Goal: Navigation & Orientation: Find specific page/section

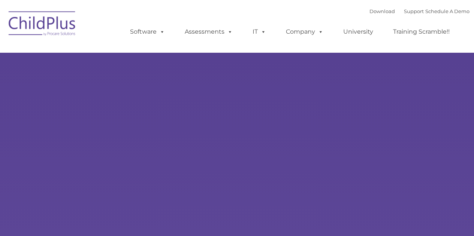
type input ""
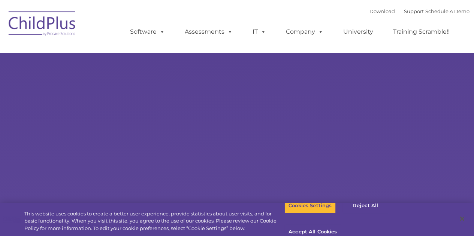
select select "MEDIUM"
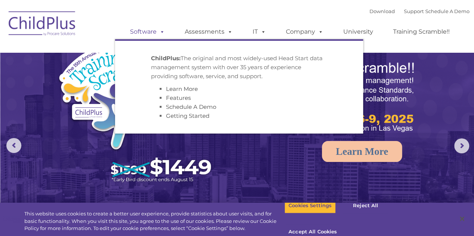
click at [149, 31] on link "Software" at bounding box center [148, 31] width 50 height 15
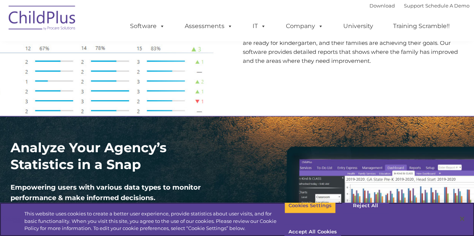
scroll to position [965, 0]
